Goal: Transaction & Acquisition: Obtain resource

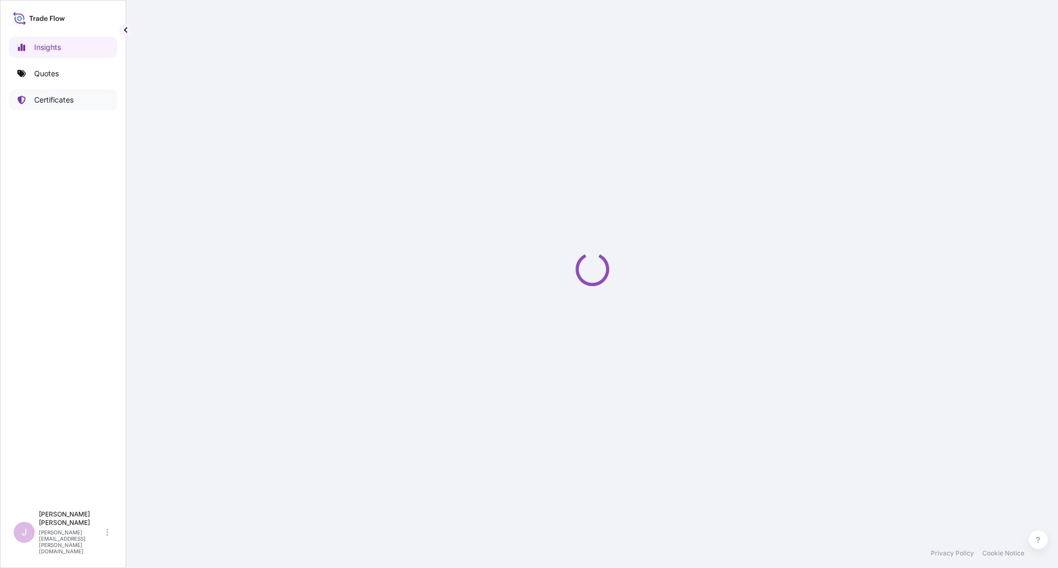
select select "2025"
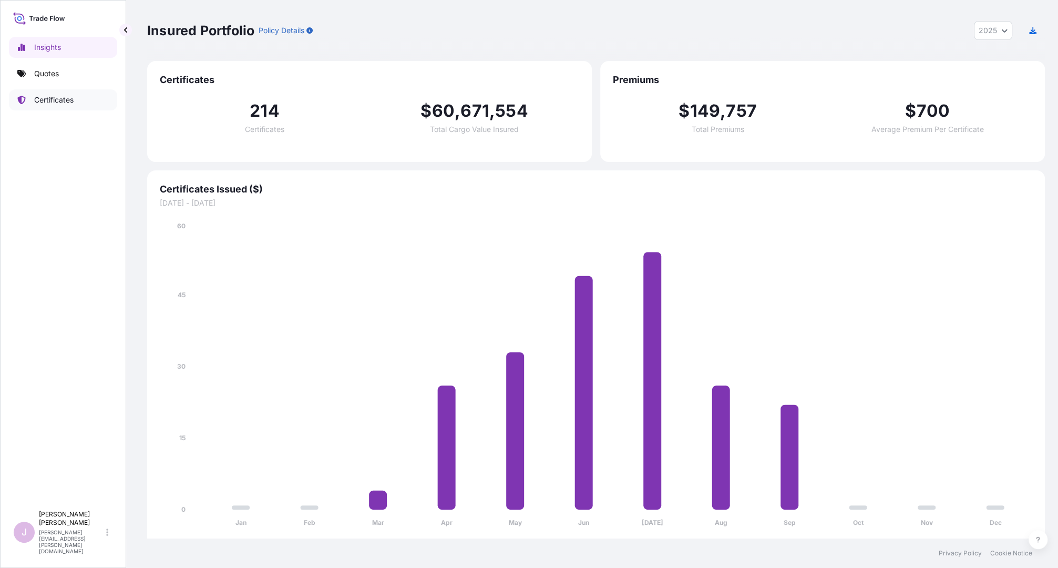
click at [49, 99] on p "Certificates" at bounding box center [53, 100] width 39 height 11
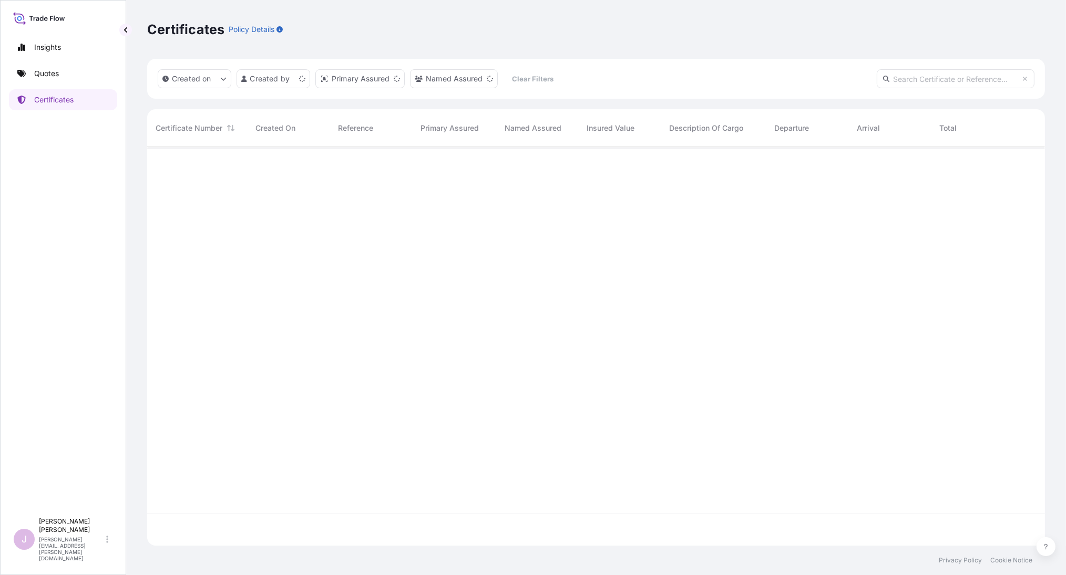
scroll to position [396, 889]
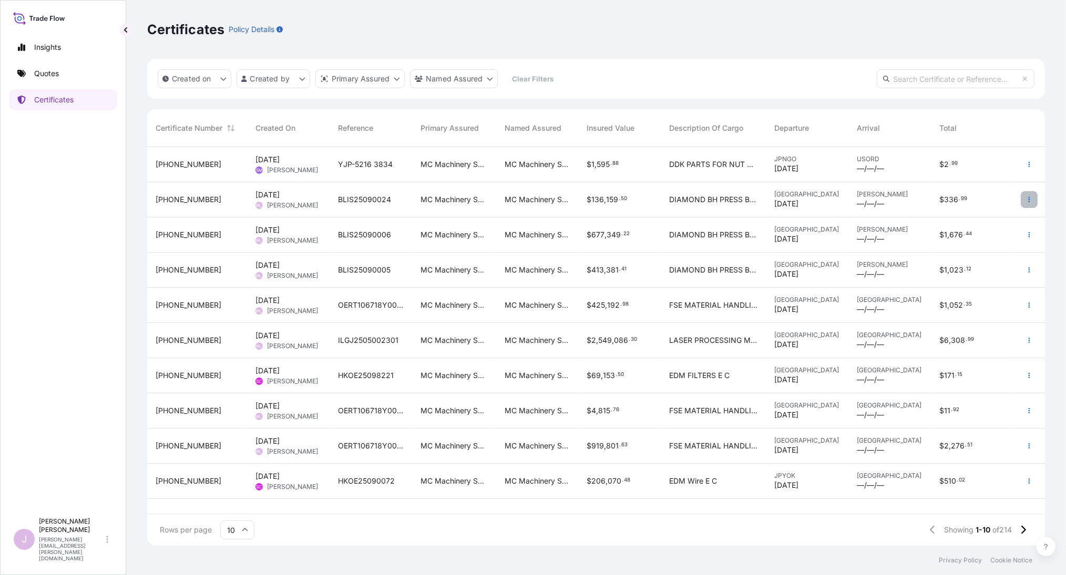
click at [1026, 200] on icon "button" at bounding box center [1029, 200] width 6 height 6
click at [953, 201] on p "Duplicate quote" at bounding box center [970, 202] width 55 height 11
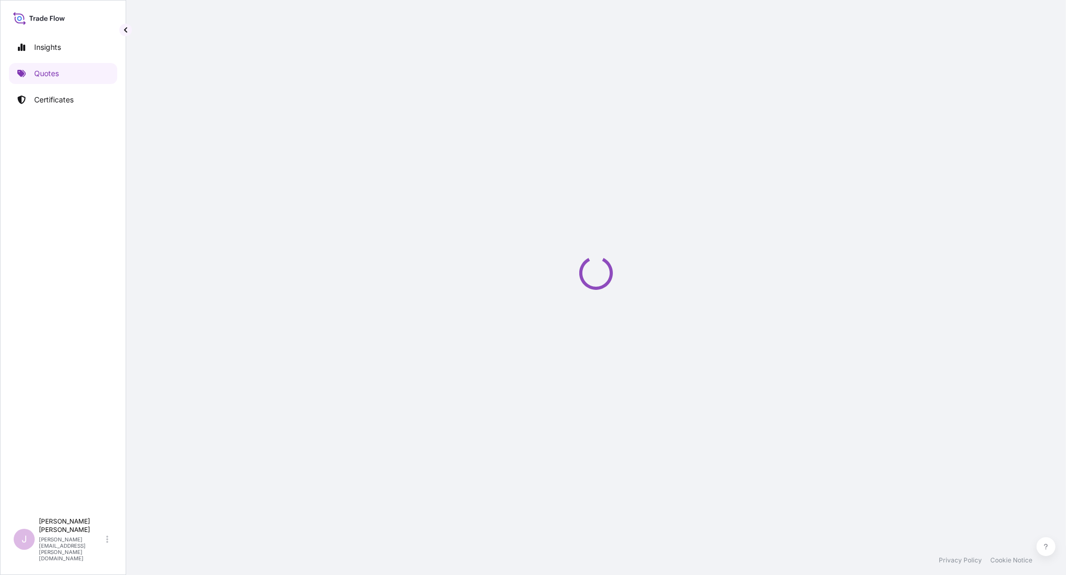
select select "Ocean Vessel"
select select "Road / [GEOGRAPHIC_DATA]"
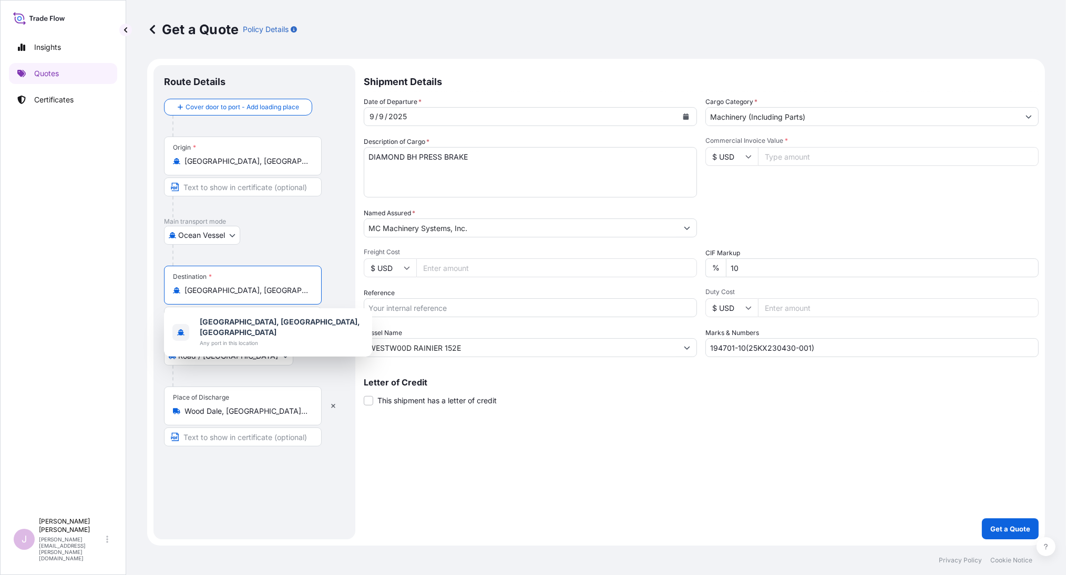
drag, startPoint x: 259, startPoint y: 289, endPoint x: 60, endPoint y: 301, distance: 199.0
click at [61, 301] on div "Insights Quotes Certificates J [PERSON_NAME] [PERSON_NAME][EMAIL_ADDRESS][PERSO…" at bounding box center [533, 287] width 1066 height 575
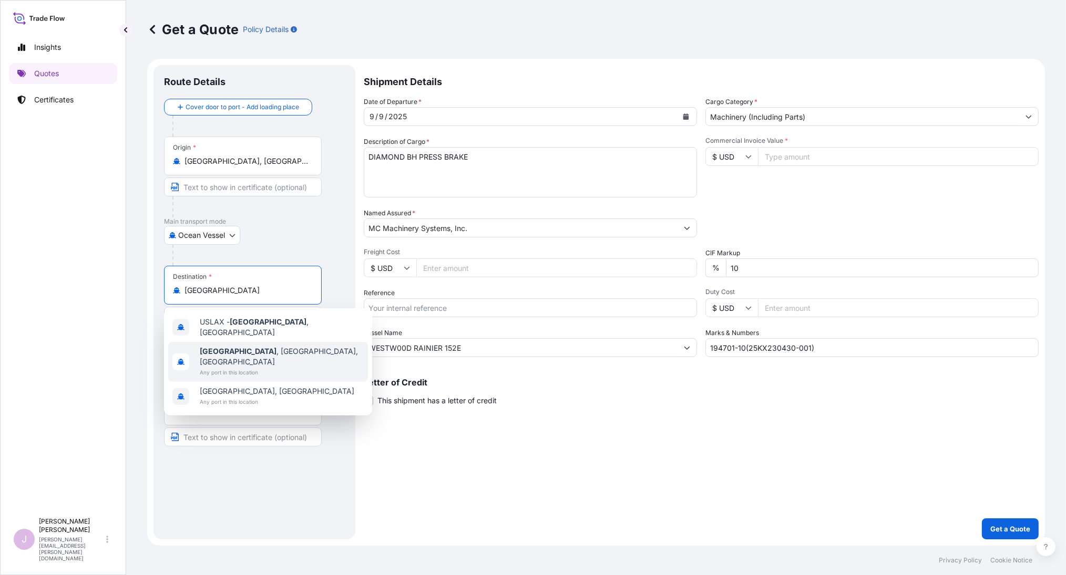
click at [293, 345] on div "[GEOGRAPHIC_DATA] , [GEOGRAPHIC_DATA], [GEOGRAPHIC_DATA] Any port in this locat…" at bounding box center [268, 362] width 200 height 40
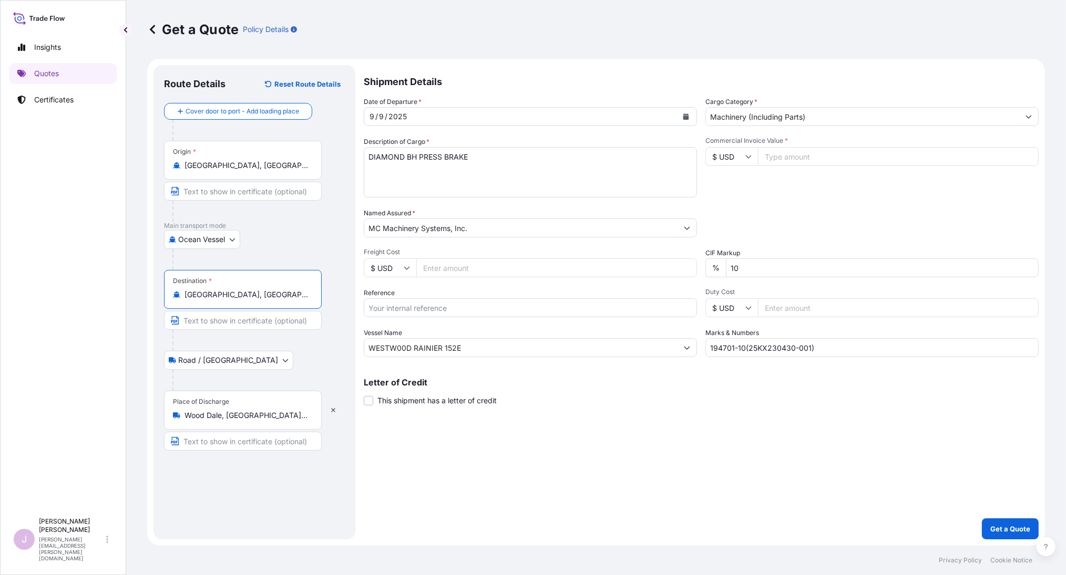
type input "[GEOGRAPHIC_DATA], [GEOGRAPHIC_DATA], [GEOGRAPHIC_DATA]"
click at [686, 117] on icon "Calendar" at bounding box center [686, 117] width 6 height 6
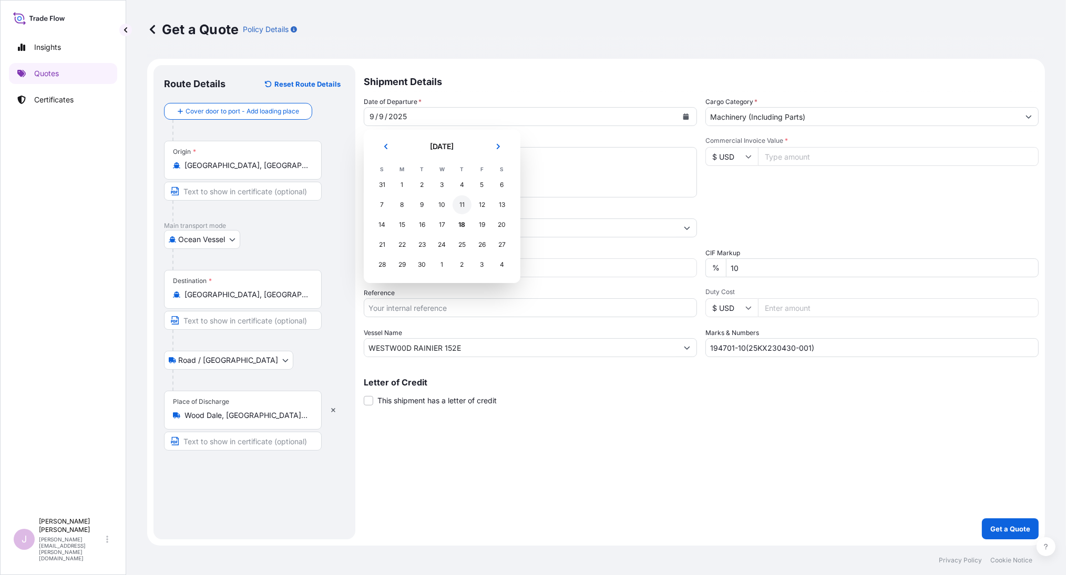
click at [459, 208] on div "11" at bounding box center [461, 204] width 19 height 19
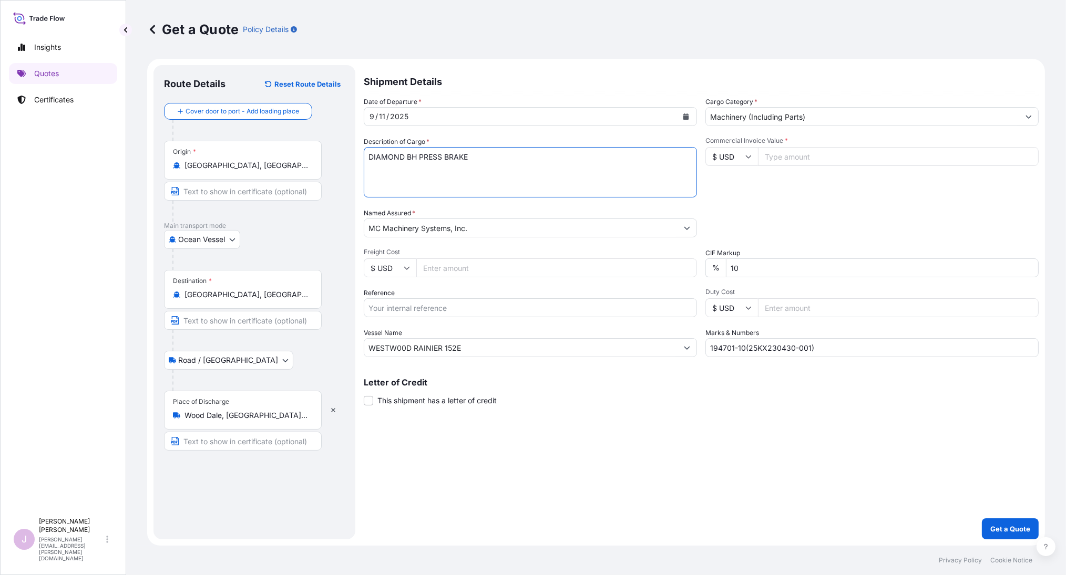
drag, startPoint x: 417, startPoint y: 155, endPoint x: 287, endPoint y: 161, distance: 130.5
click at [297, 163] on form "Route Details Reset Route Details Cover door to port - Add loading place Place …" at bounding box center [596, 302] width 898 height 487
type textarea "PARTS FOR PRESS BRAKE"
click at [437, 269] on input "Freight Cost" at bounding box center [556, 268] width 281 height 19
click at [429, 267] on input "Freight Cost" at bounding box center [556, 268] width 281 height 19
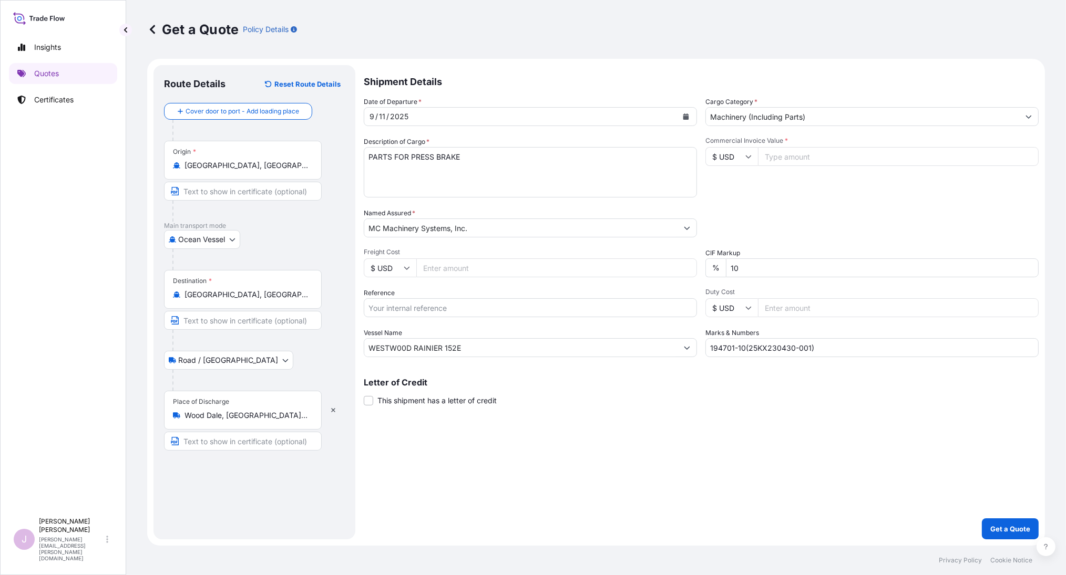
click at [441, 270] on input "Freight Cost" at bounding box center [556, 268] width 281 height 19
click at [436, 267] on input "Freight Cost" at bounding box center [556, 268] width 281 height 19
paste input "6"
type input "6760.01"
click at [368, 306] on input "Reference" at bounding box center [530, 307] width 333 height 19
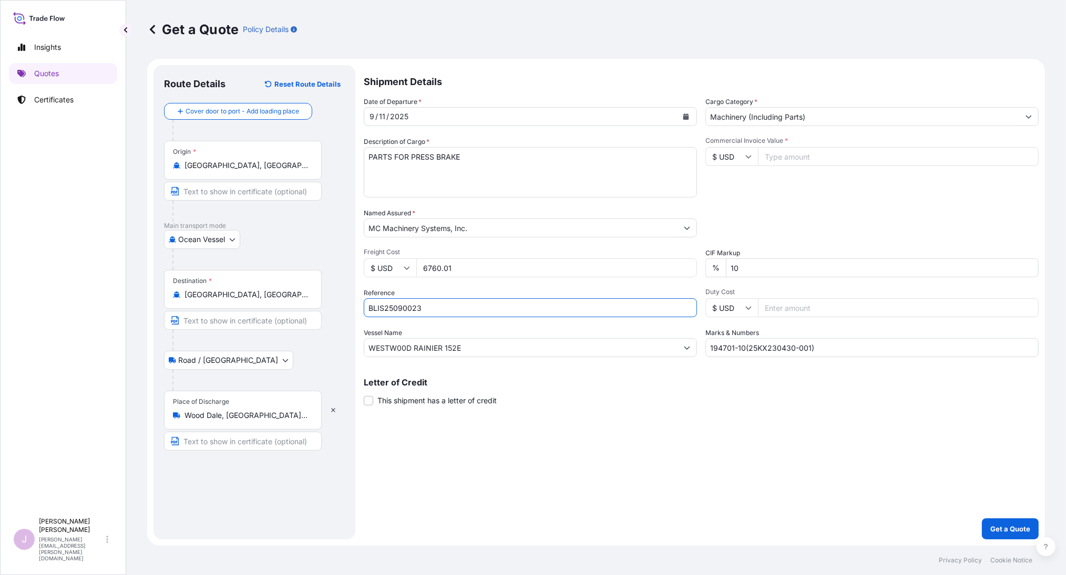
type input "BLIS25090023"
paste input "NYK VIRGO 087"
drag, startPoint x: 464, startPoint y: 345, endPoint x: 219, endPoint y: 354, distance: 245.0
click at [219, 354] on form "Route Details Reset Route Details Cover door to port - Add loading place Place …" at bounding box center [596, 302] width 898 height 487
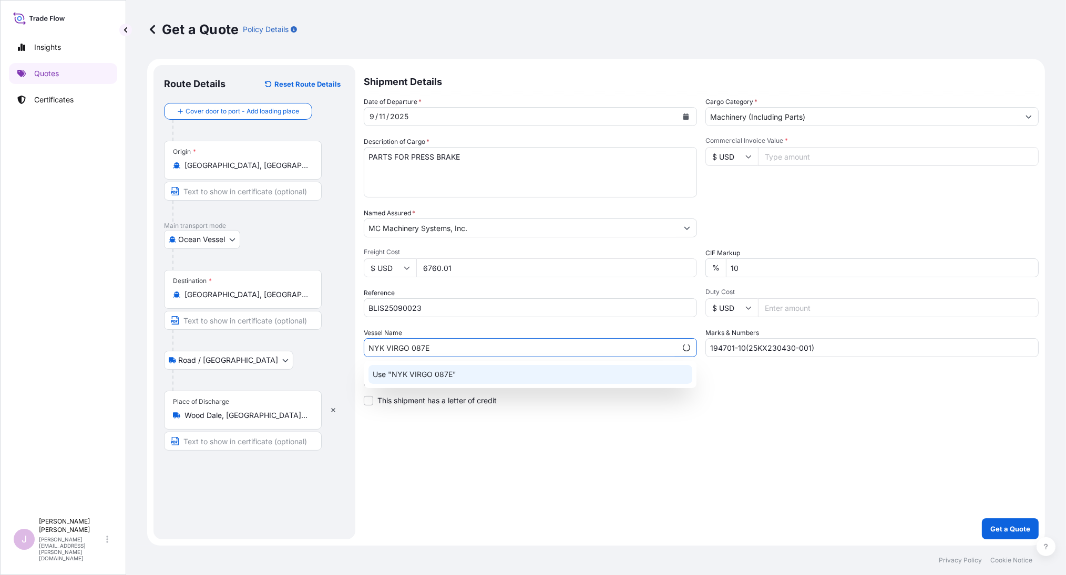
type input "NYK VIRGO 087E"
drag, startPoint x: 517, startPoint y: 461, endPoint x: 518, endPoint y: 456, distance: 5.3
click at [517, 460] on div "Shipment Details Date of Departure * [DATE] Cargo Category * Machinery (Includi…" at bounding box center [701, 302] width 675 height 475
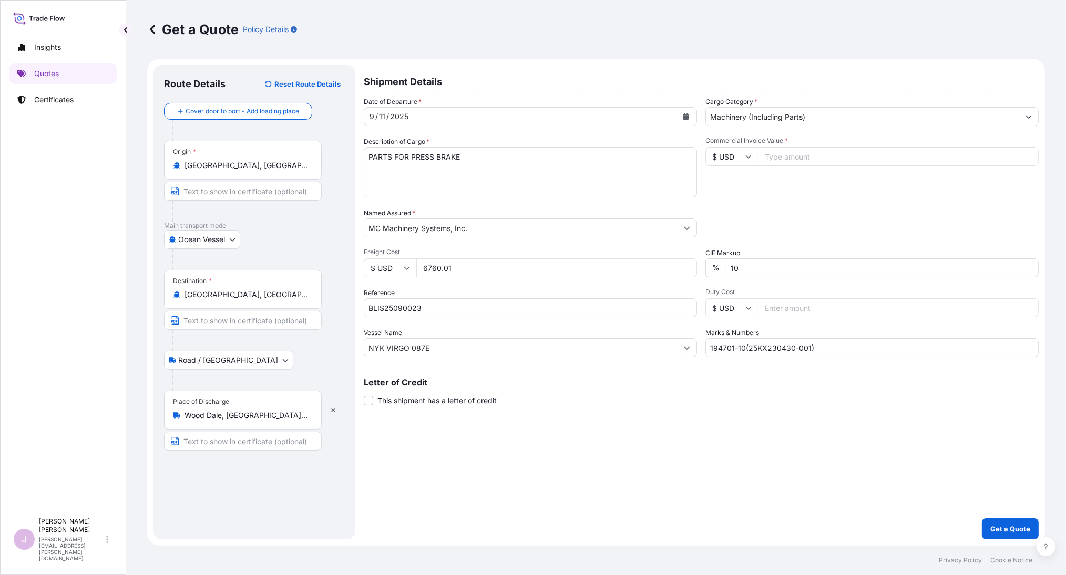
click at [786, 157] on input "Commercial Invoice Value *" at bounding box center [898, 156] width 281 height 19
type input "46512.60"
drag, startPoint x: 831, startPoint y: 352, endPoint x: 585, endPoint y: 344, distance: 246.1
click at [588, 345] on div "Date of Departure * [DATE] Cargo Category * Machinery (Including Parts) Descrip…" at bounding box center [701, 227] width 675 height 261
click at [719, 348] on input "Marks & Numbers" at bounding box center [871, 347] width 333 height 19
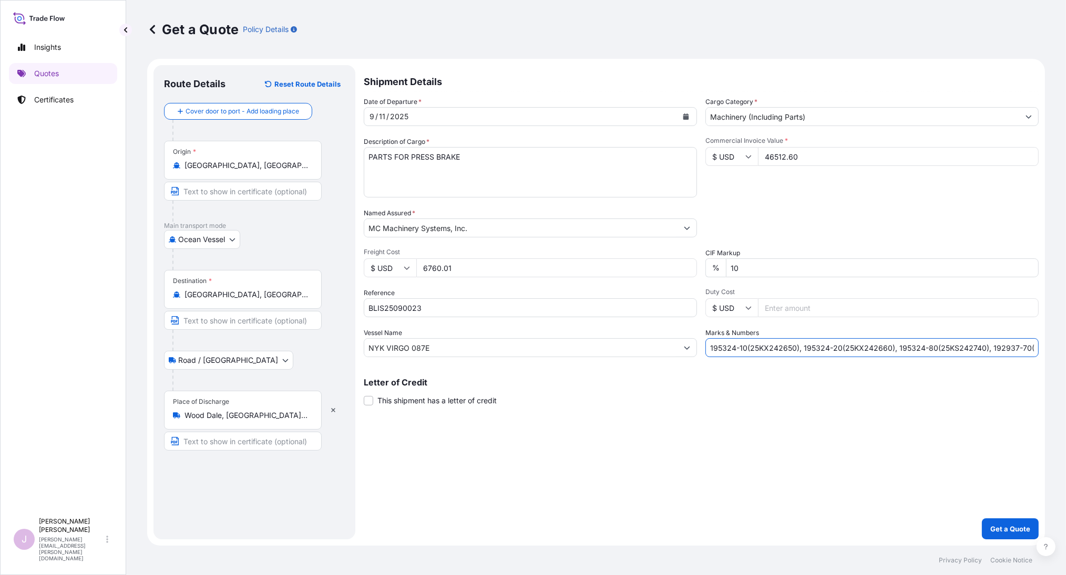
click at [1031, 348] on input "195324-10(25KX242650), 195324-20(25KX242660), 195324-80(25KS242740), 192937-70(…" at bounding box center [871, 347] width 333 height 19
type input "195324-10(25KX242650), 195324-20(25KX242660), 195324-80(25KS242740), 192937-70(…"
click at [1018, 526] on p "Get a Quote" at bounding box center [1010, 529] width 40 height 11
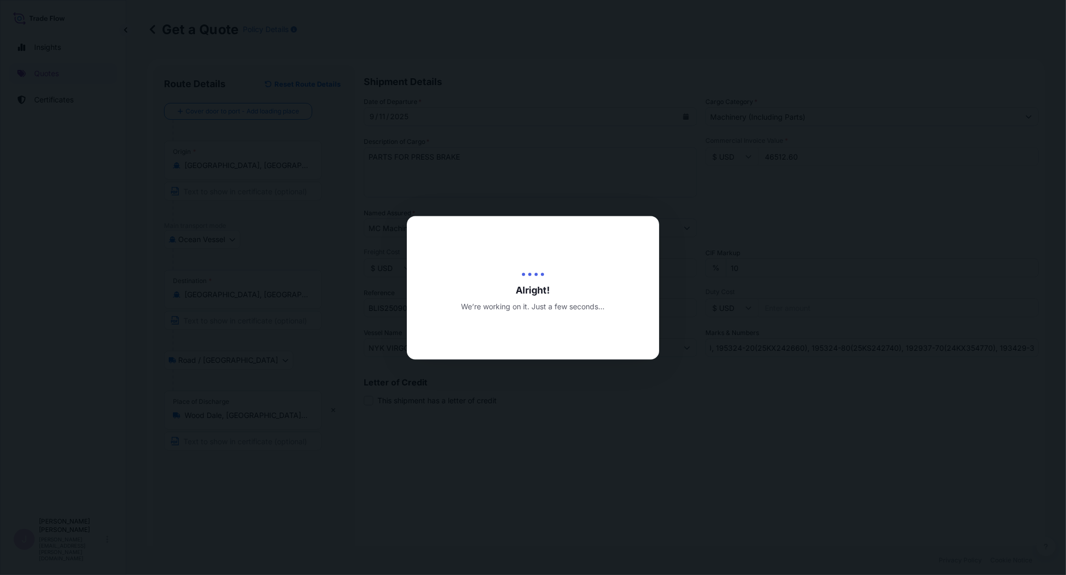
type input "[DATE]"
select select "Ocean Vessel"
select select "Road / [GEOGRAPHIC_DATA]"
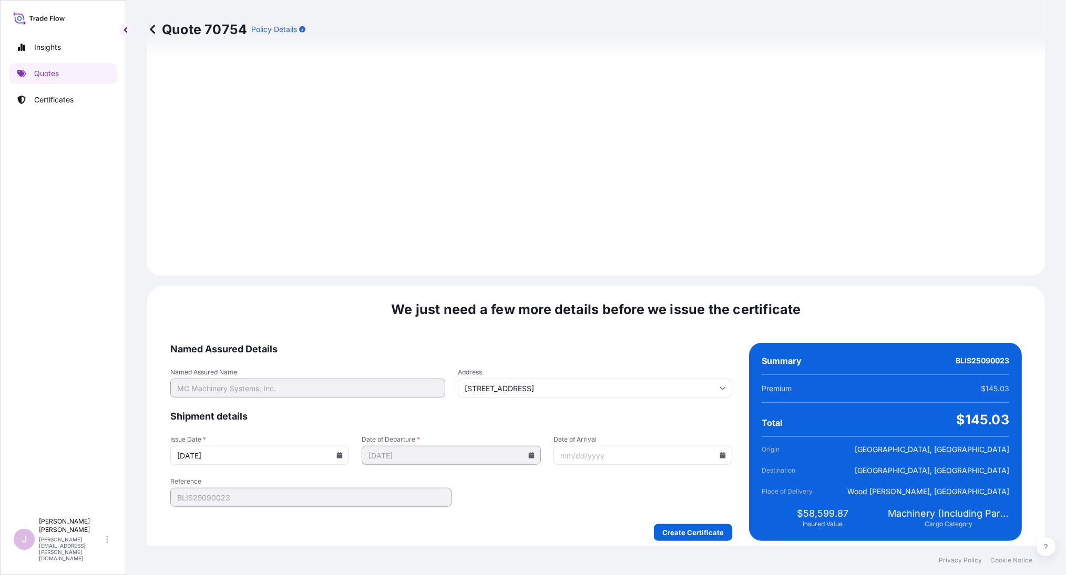
scroll to position [1148, 0]
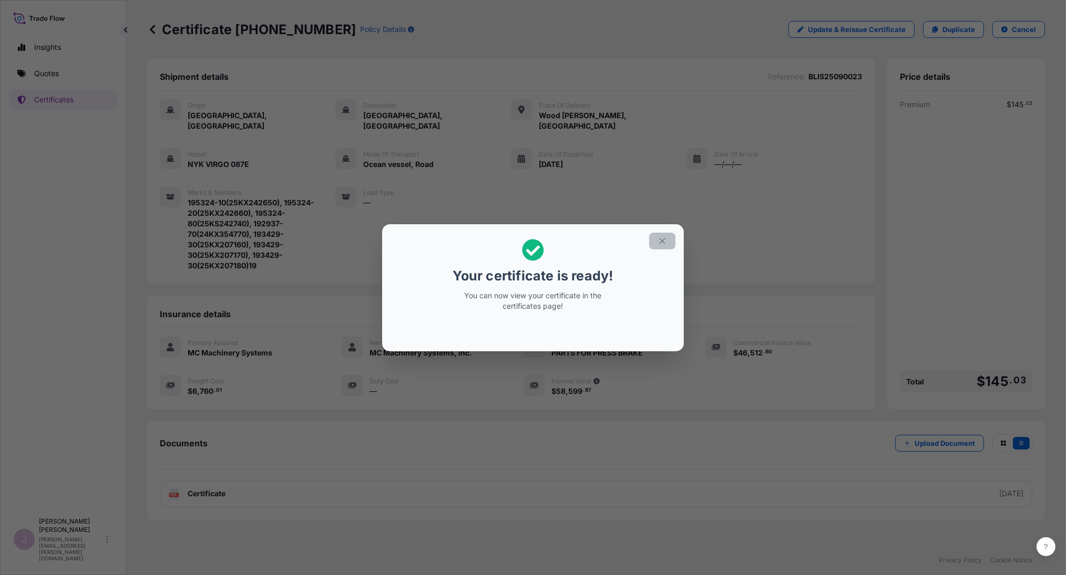
click at [658, 241] on icon "button" at bounding box center [661, 240] width 9 height 9
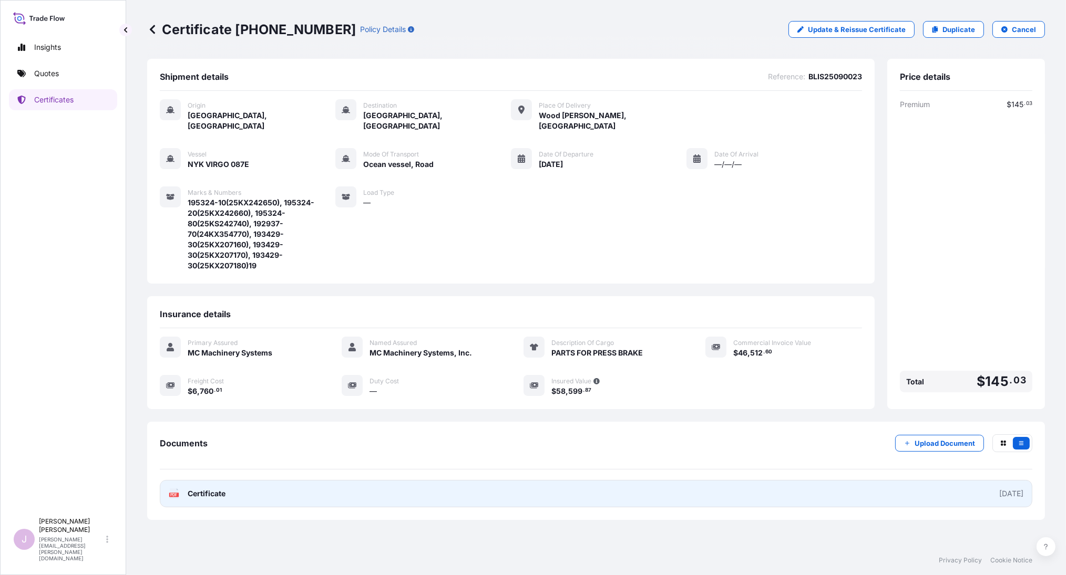
click at [203, 489] on span "Certificate" at bounding box center [207, 494] width 38 height 11
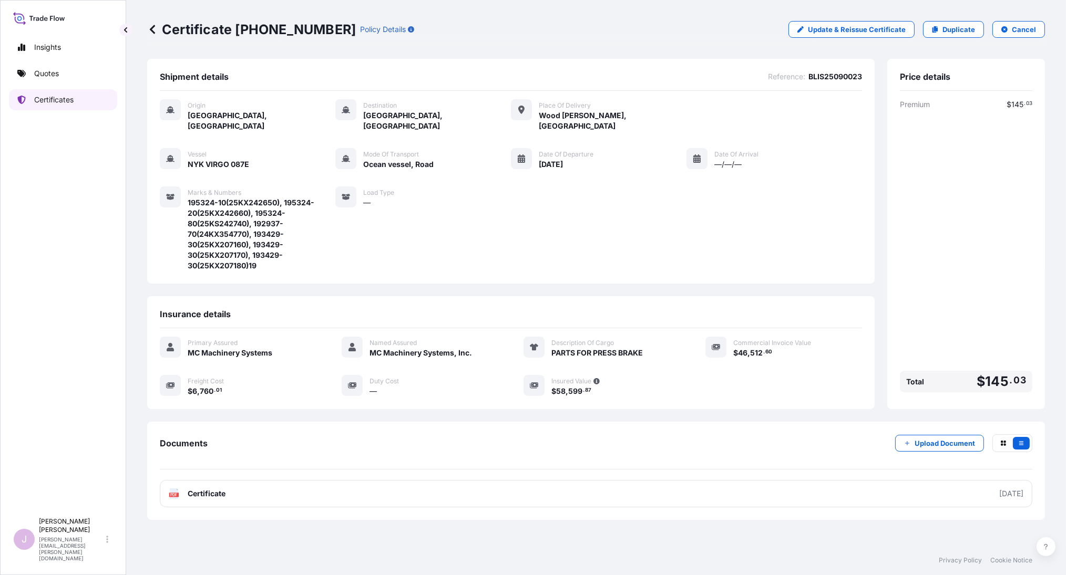
click at [49, 97] on p "Certificates" at bounding box center [53, 100] width 39 height 11
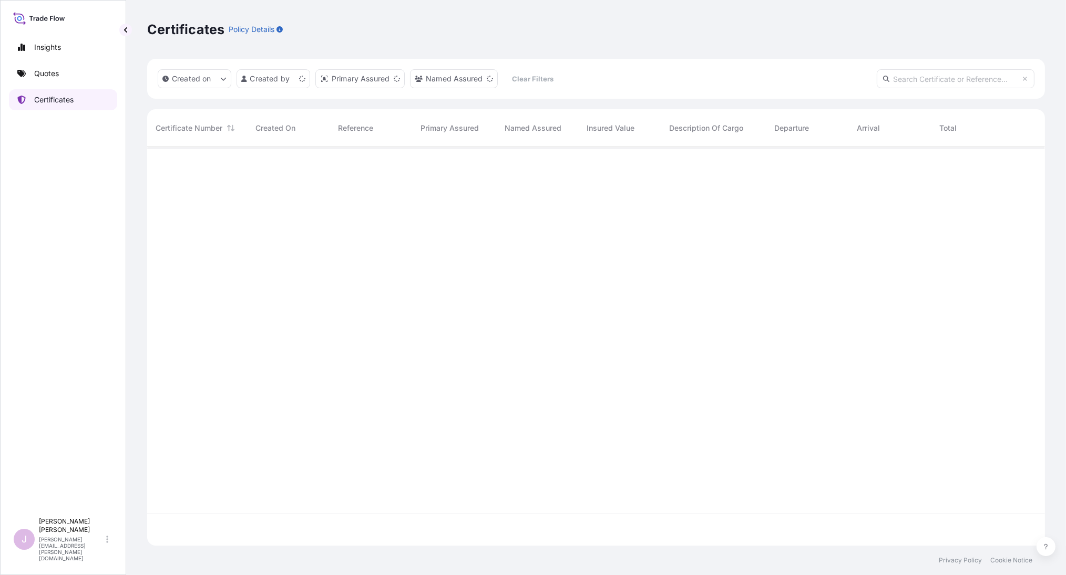
scroll to position [396, 889]
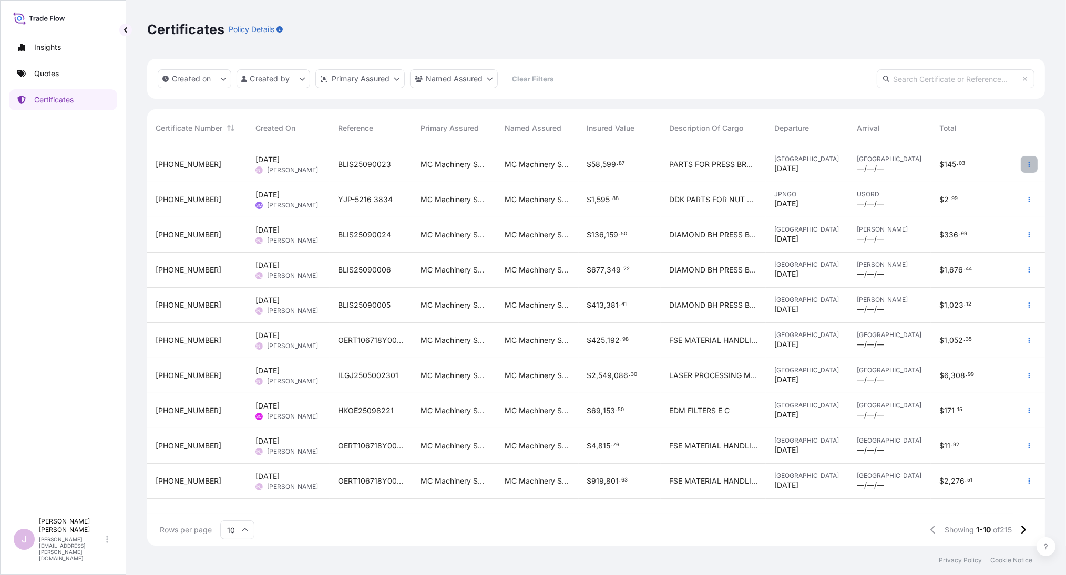
click at [1027, 165] on icon "button" at bounding box center [1029, 164] width 6 height 6
click at [982, 167] on p "Duplicate quote" at bounding box center [970, 166] width 55 height 11
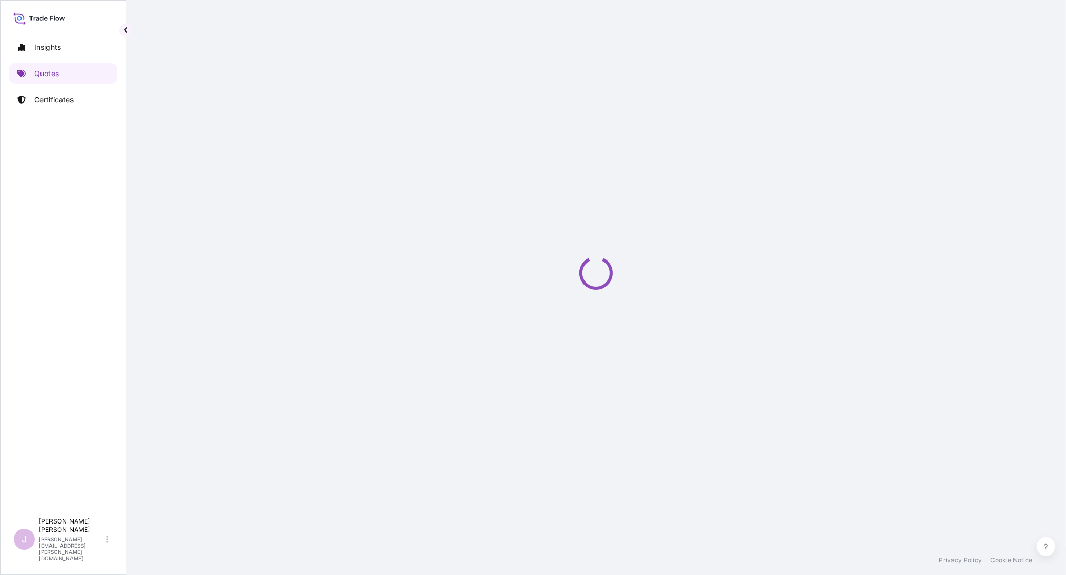
select select "Ocean Vessel"
select select "Road / [GEOGRAPHIC_DATA]"
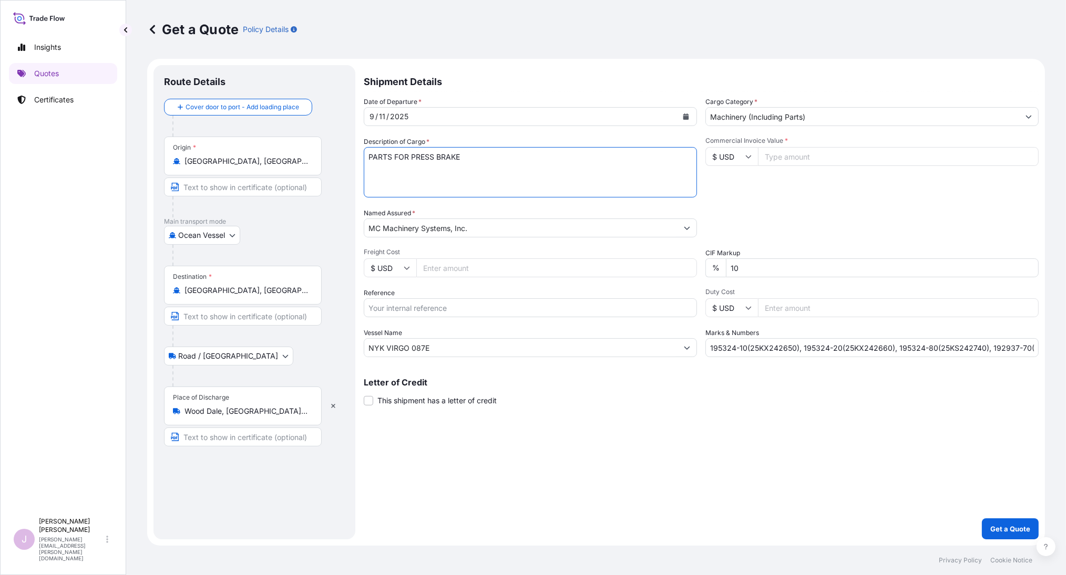
drag, startPoint x: 407, startPoint y: 156, endPoint x: 329, endPoint y: 153, distance: 77.3
click at [329, 154] on form "Route Details Cover door to port - Add loading place Place of loading Road / [G…" at bounding box center [596, 302] width 898 height 487
type textarea "DIAMOND BH PRESS BRAKE"
click at [432, 265] on input "Freight Cost" at bounding box center [556, 268] width 281 height 19
paste input "4293.00"
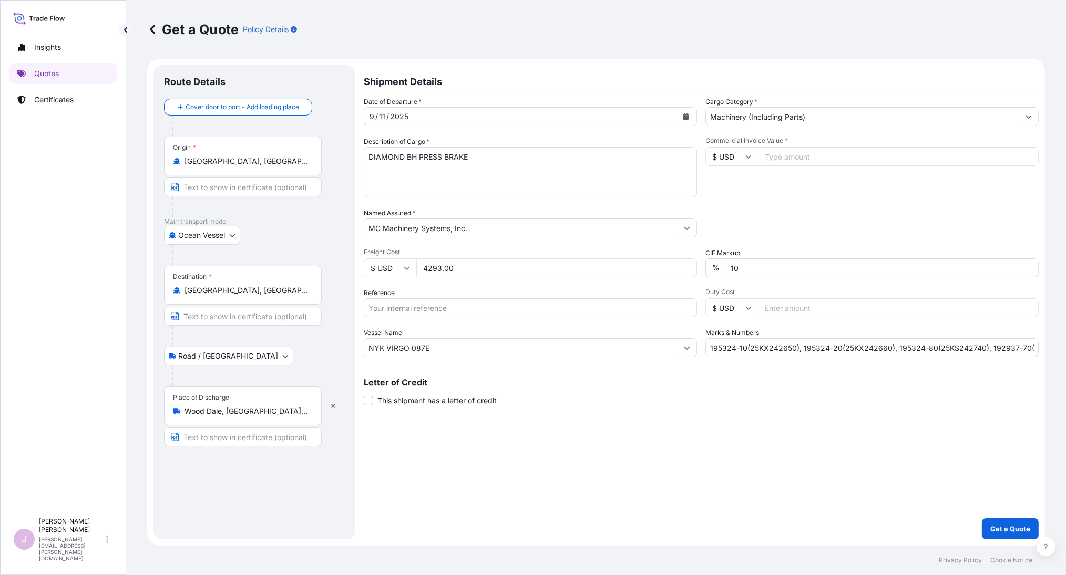
type input "4293.00"
click at [390, 309] on input "Reference" at bounding box center [530, 307] width 333 height 19
type input "BLIS25090022"
click at [780, 159] on input "Commercial Invoice Value *" at bounding box center [898, 156] width 281 height 19
click at [772, 158] on input "Commercial Invoice Value *" at bounding box center [898, 156] width 281 height 19
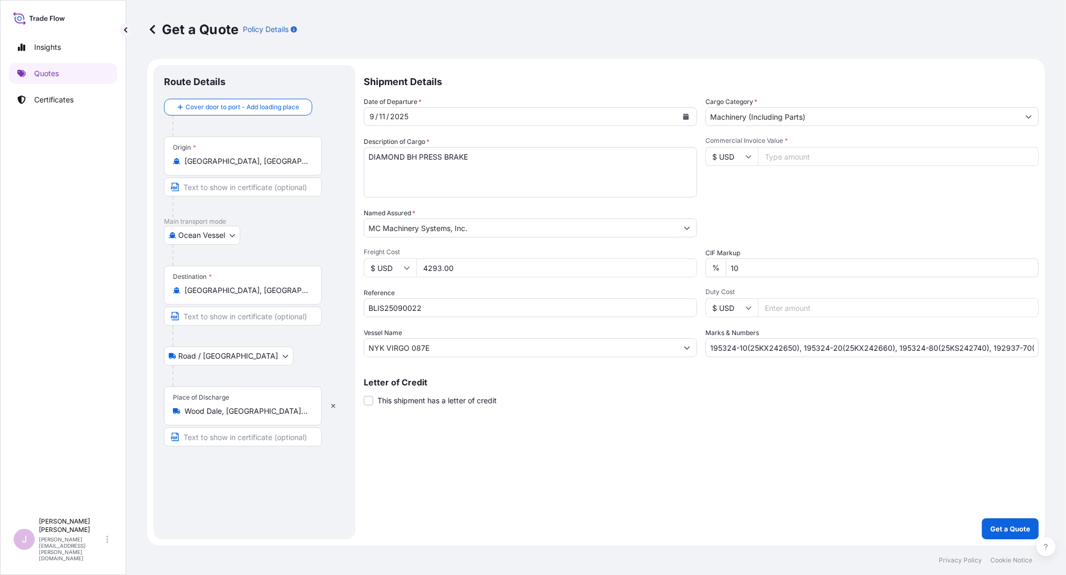
paste input "160100.00"
type input "160100.00"
drag, startPoint x: 708, startPoint y: 346, endPoint x: 1135, endPoint y: 338, distance: 426.8
click at [1065, 338] on html "Insights Quotes Certificates J [PERSON_NAME] [PERSON_NAME][EMAIL_ADDRESS][PERSO…" at bounding box center [533, 287] width 1066 height 575
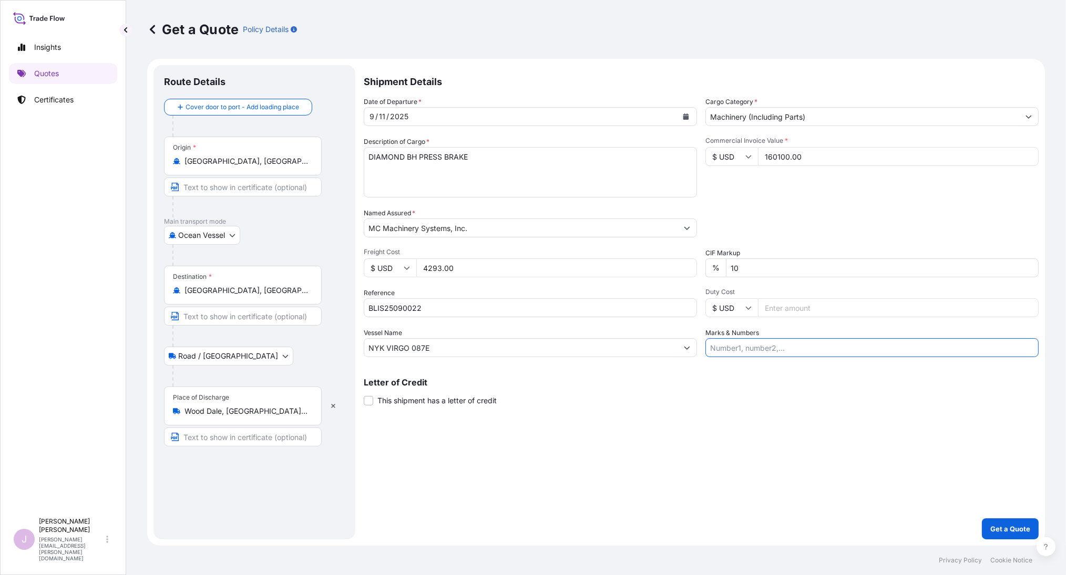
scroll to position [0, 0]
type input "196722-10(25KX222400-001), 194700-10(25KX230400-001), 194700-20(25KX230410-001)"
click at [1012, 529] on p "Get a Quote" at bounding box center [1010, 529] width 40 height 11
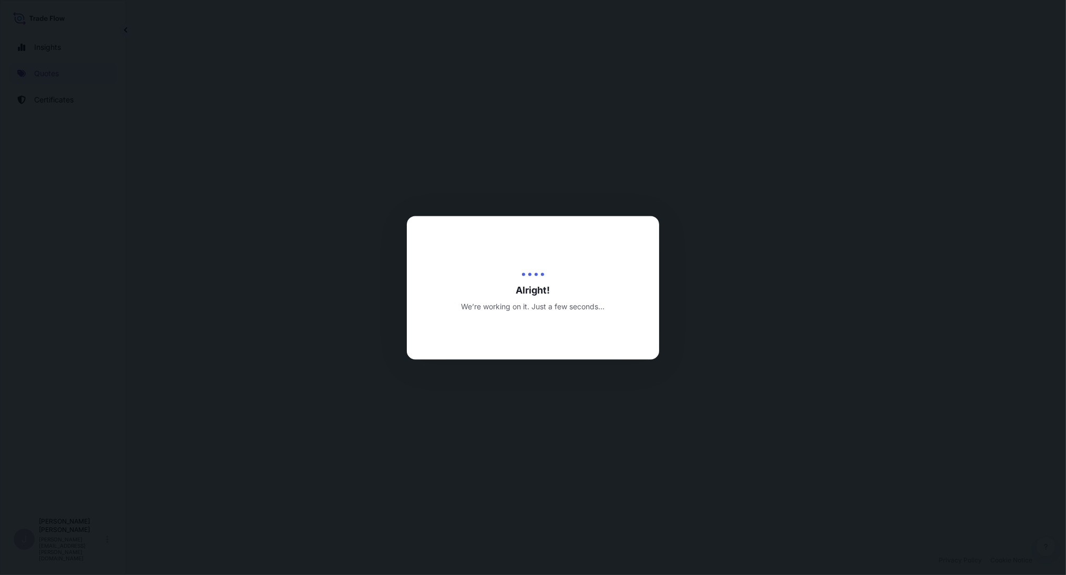
select select "Ocean Vessel"
select select "Road / [GEOGRAPHIC_DATA]"
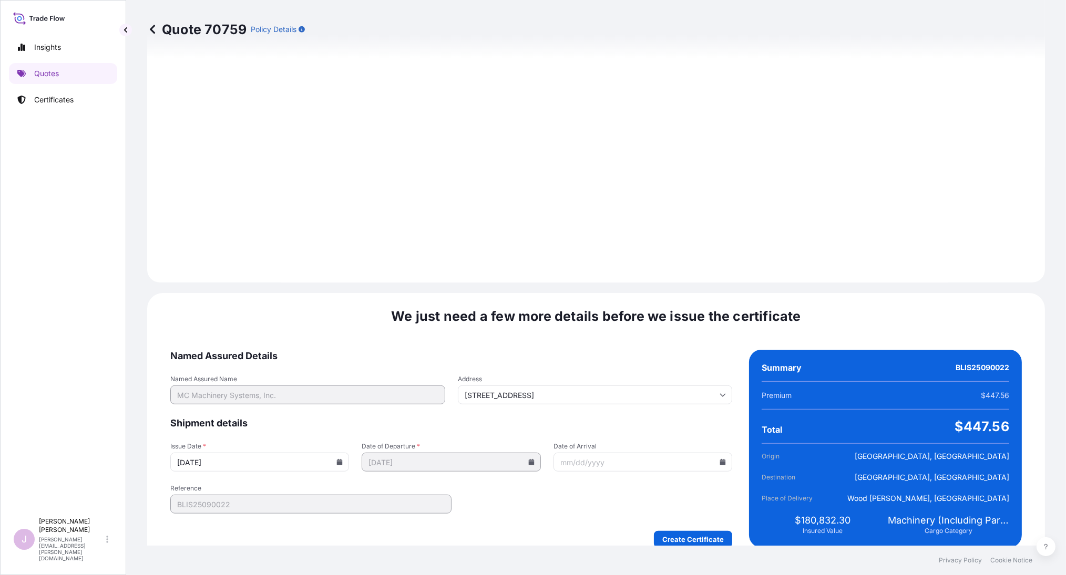
scroll to position [1148, 0]
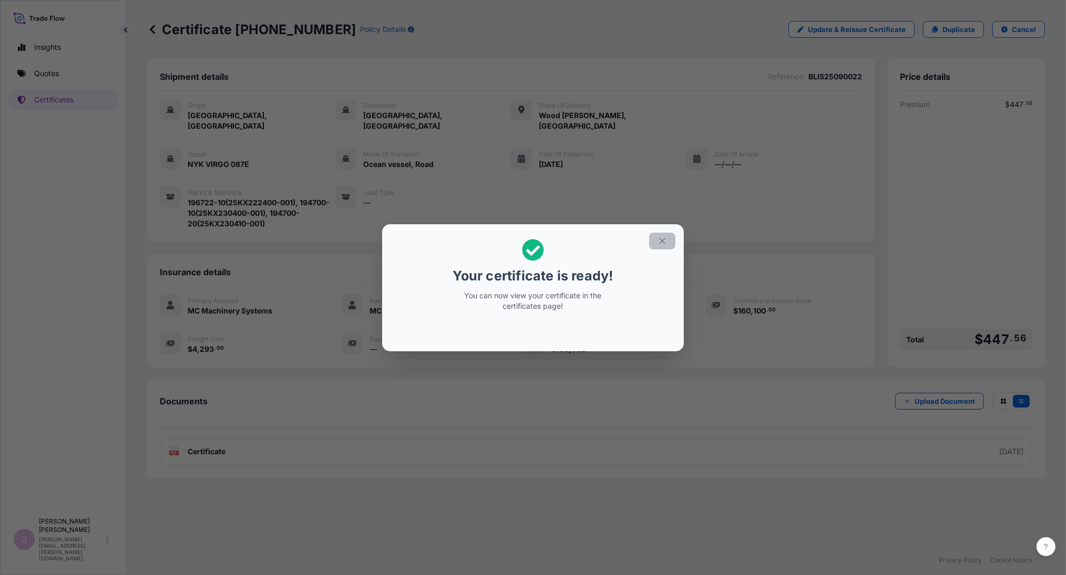
click at [661, 240] on icon "button" at bounding box center [661, 240] width 9 height 9
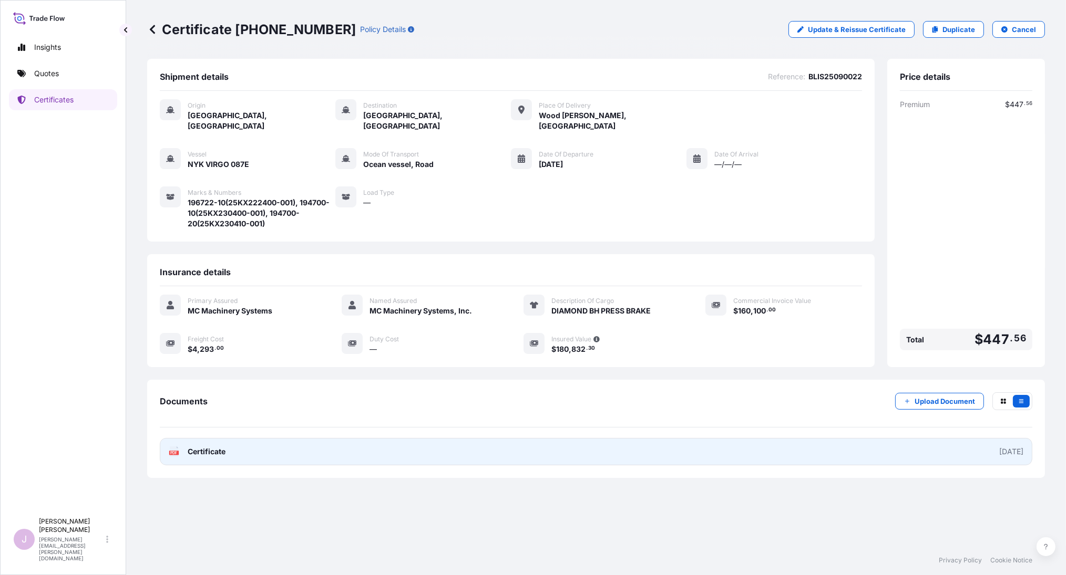
click at [194, 447] on span "Certificate" at bounding box center [207, 452] width 38 height 11
